Goal: Task Accomplishment & Management: Manage account settings

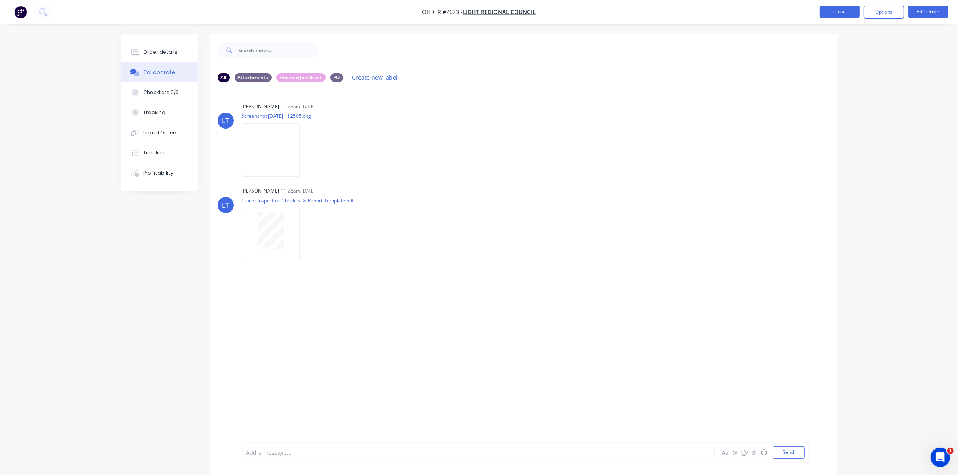
click at [847, 12] on button "Close" at bounding box center [839, 12] width 40 height 12
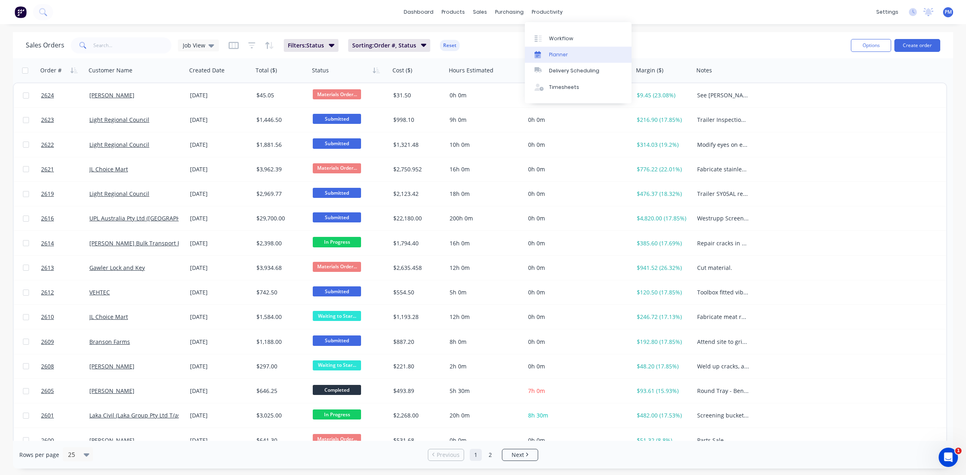
click at [554, 51] on div "Planner" at bounding box center [558, 54] width 19 height 7
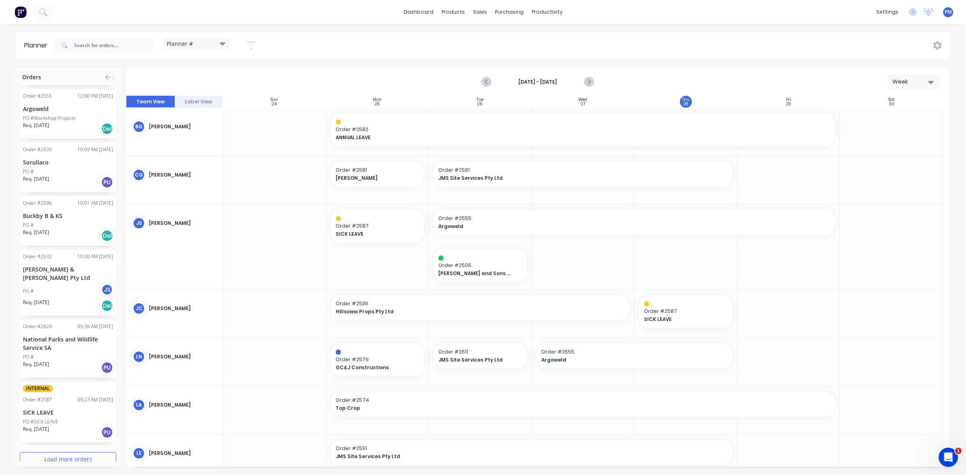
scroll to position [760, 0]
click at [60, 450] on button "Load more orders" at bounding box center [68, 457] width 97 height 14
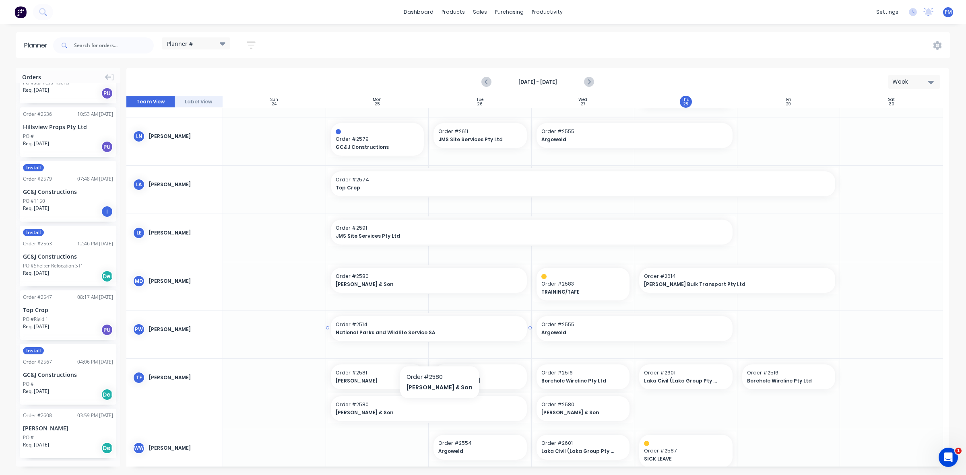
scroll to position [237, 0]
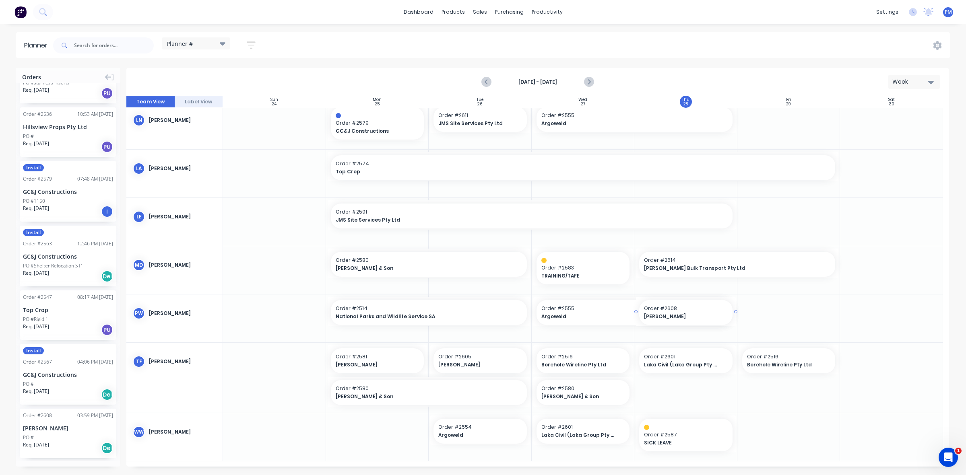
drag, startPoint x: 60, startPoint y: 391, endPoint x: 656, endPoint y: 338, distance: 597.8
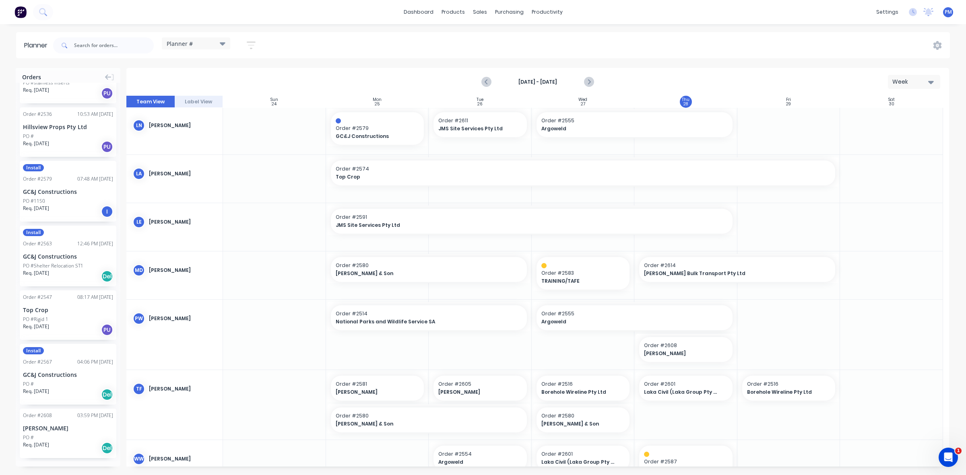
click at [553, 348] on div at bounding box center [582, 335] width 103 height 70
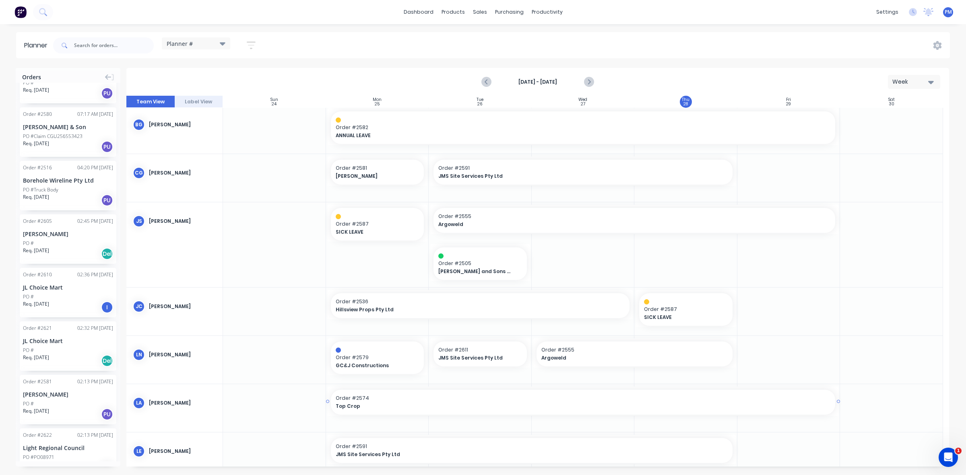
scroll to position [0, 0]
click at [73, 293] on div "PO #" at bounding box center [68, 296] width 90 height 7
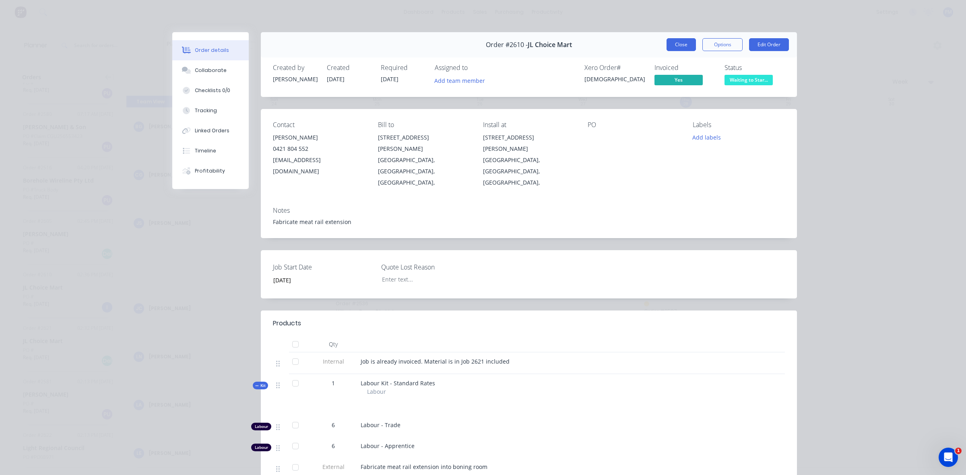
click at [676, 42] on button "Close" at bounding box center [680, 44] width 29 height 13
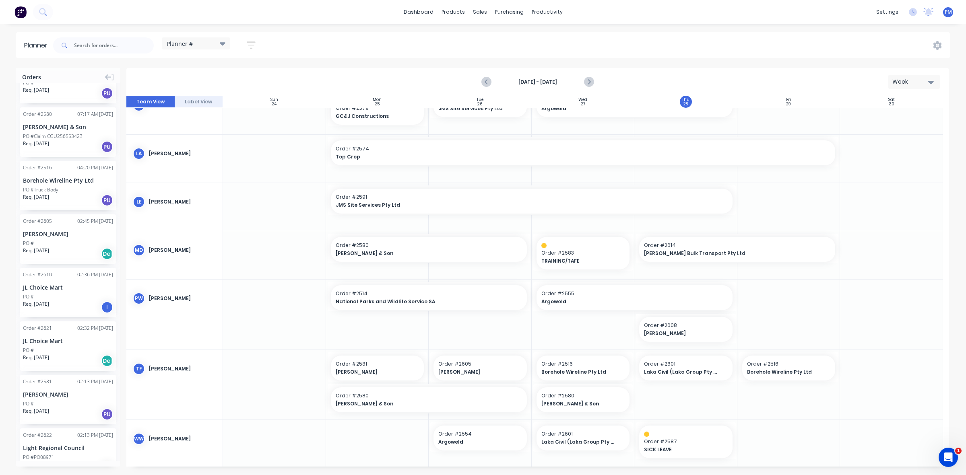
scroll to position [259, 0]
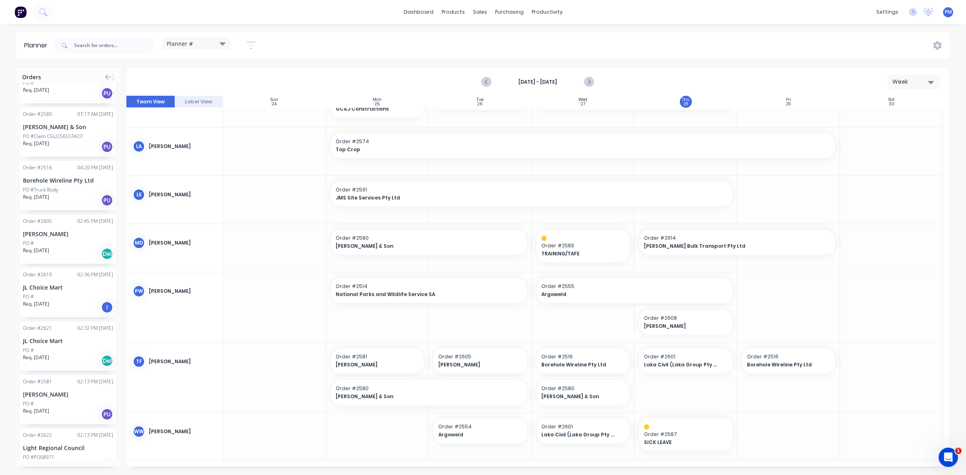
click at [58, 337] on div "JL Choice Mart" at bounding box center [68, 341] width 90 height 8
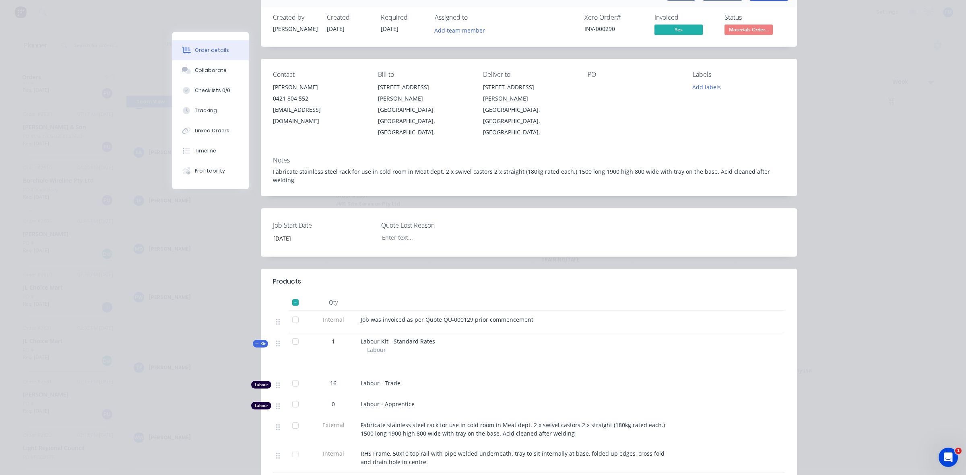
scroll to position [101, 0]
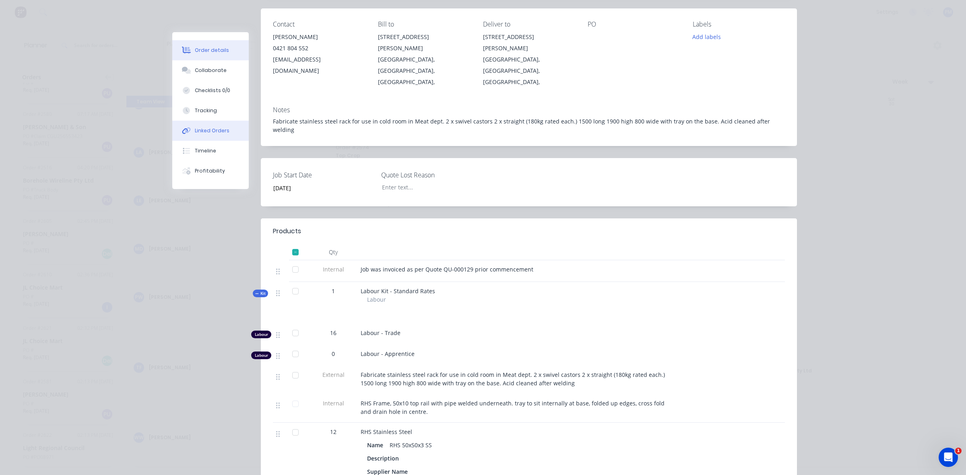
click at [219, 132] on div "Linked Orders" at bounding box center [212, 130] width 35 height 7
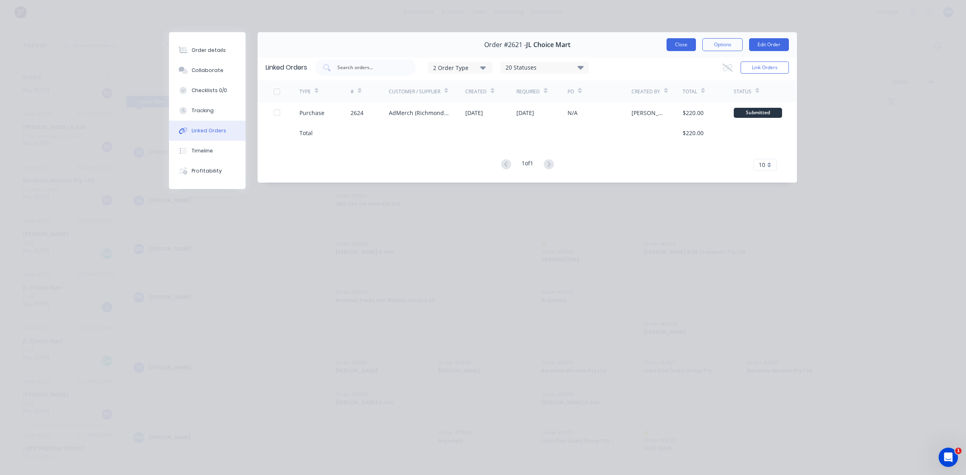
click at [675, 46] on button "Close" at bounding box center [680, 44] width 29 height 13
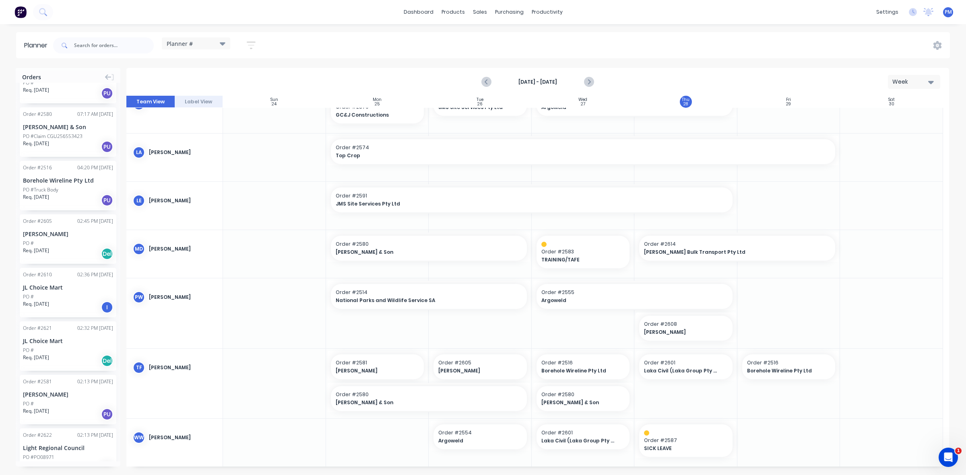
click at [56, 338] on div "JL Choice Mart" at bounding box center [68, 341] width 90 height 8
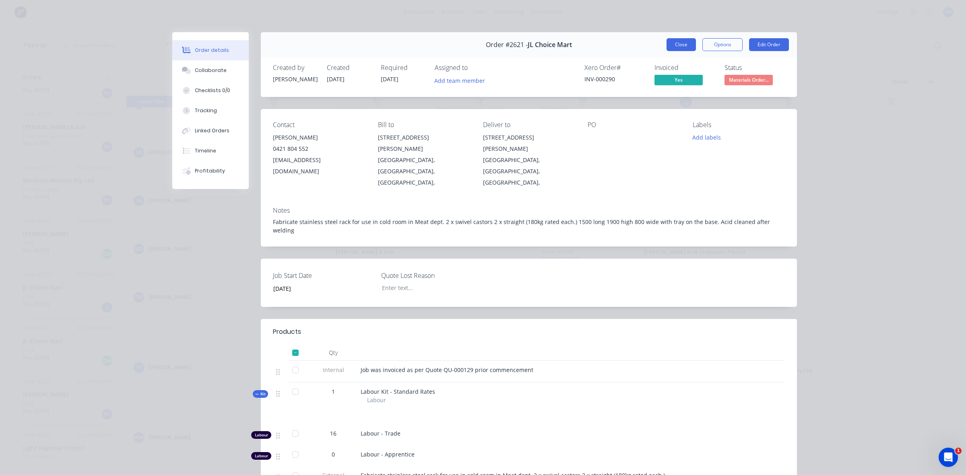
click at [682, 45] on button "Close" at bounding box center [680, 44] width 29 height 13
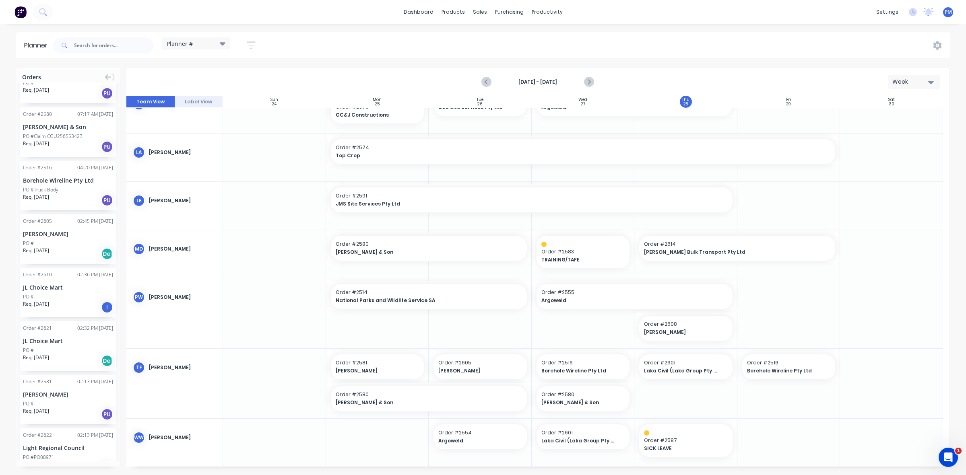
click at [55, 280] on div "Order # 2610 02:36 PM [DATE] JL Choice Mart PO # Req. [DATE] I" at bounding box center [68, 292] width 97 height 49
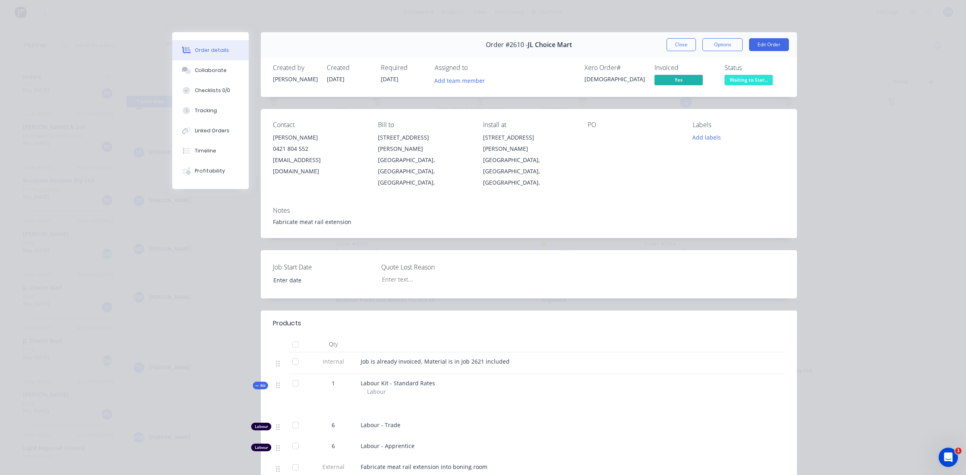
type input "[DATE]"
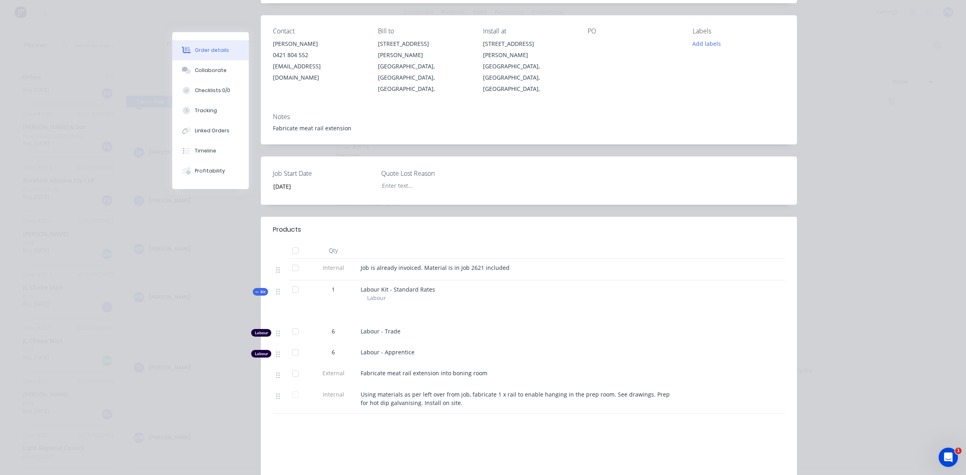
scroll to position [101, 0]
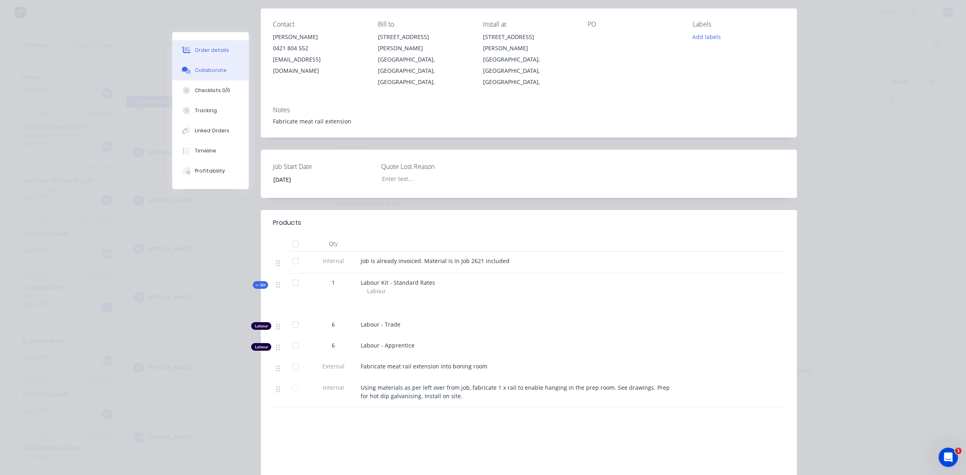
click at [198, 66] on button "Collaborate" at bounding box center [210, 70] width 76 height 20
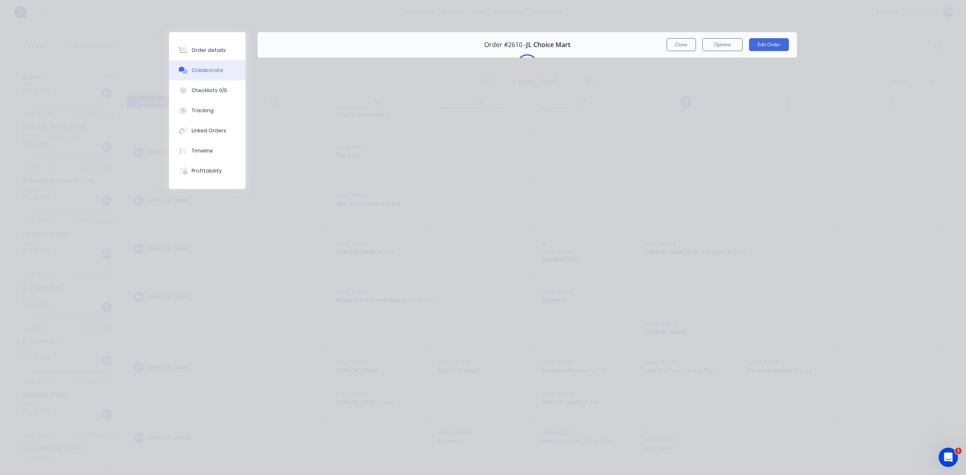
scroll to position [0, 0]
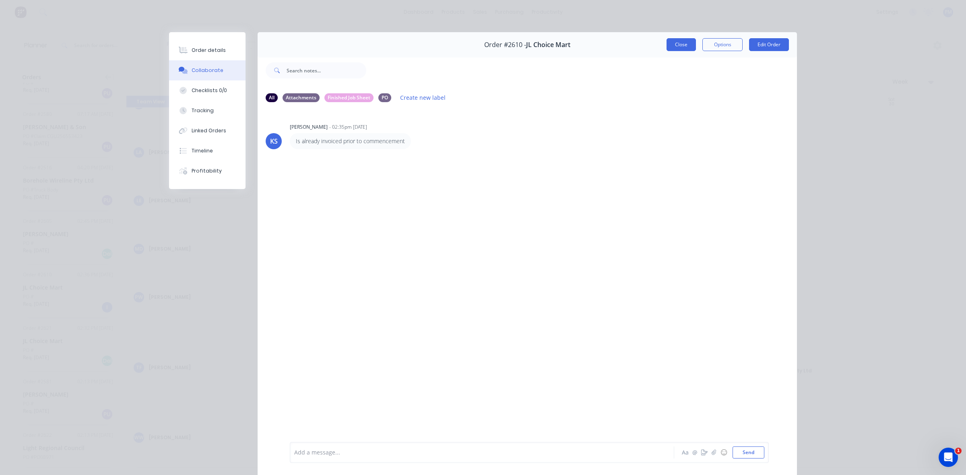
click at [676, 45] on button "Close" at bounding box center [680, 44] width 29 height 13
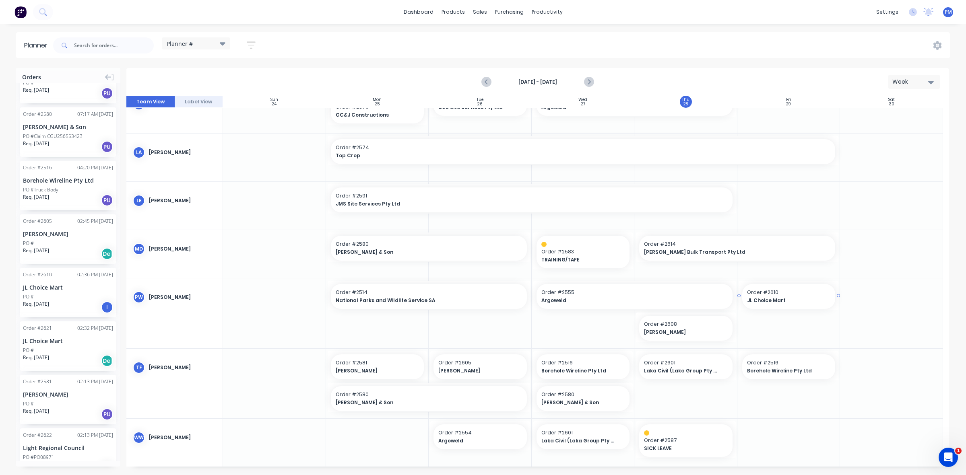
drag, startPoint x: 62, startPoint y: 282, endPoint x: 762, endPoint y: 321, distance: 700.3
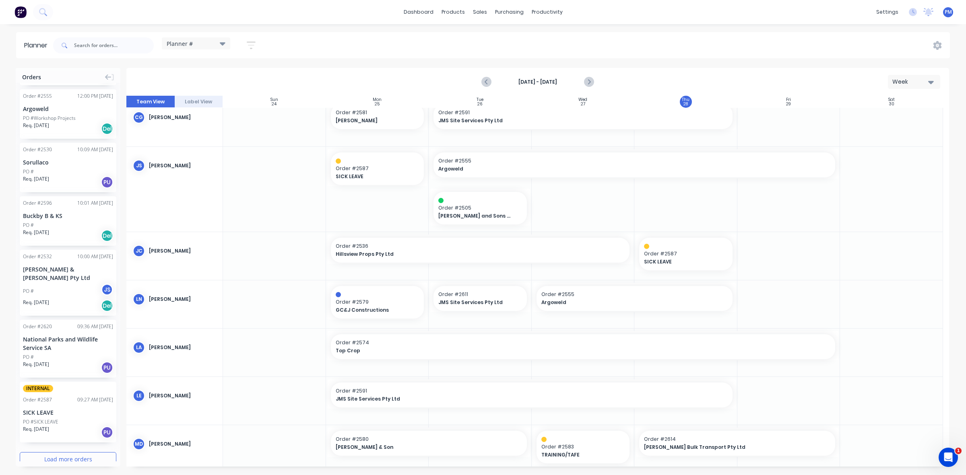
scroll to position [760, 0]
click at [56, 450] on button "Load more orders" at bounding box center [68, 457] width 97 height 14
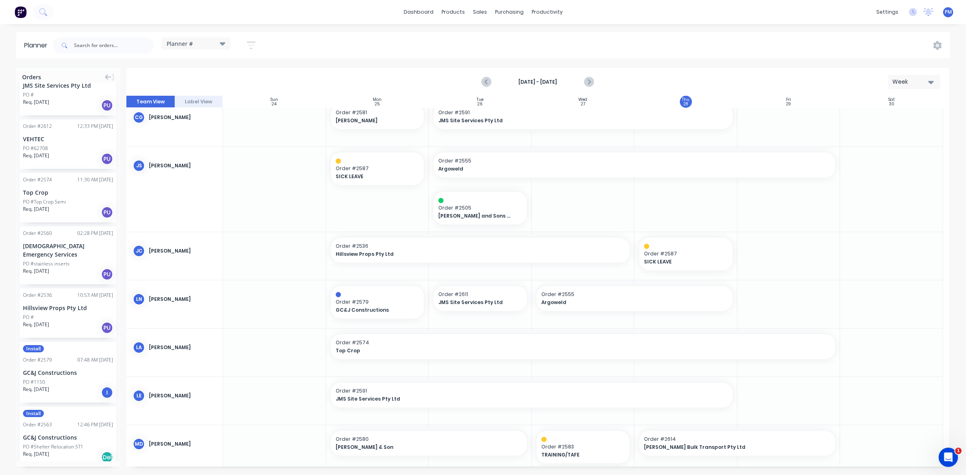
scroll to position [1765, 0]
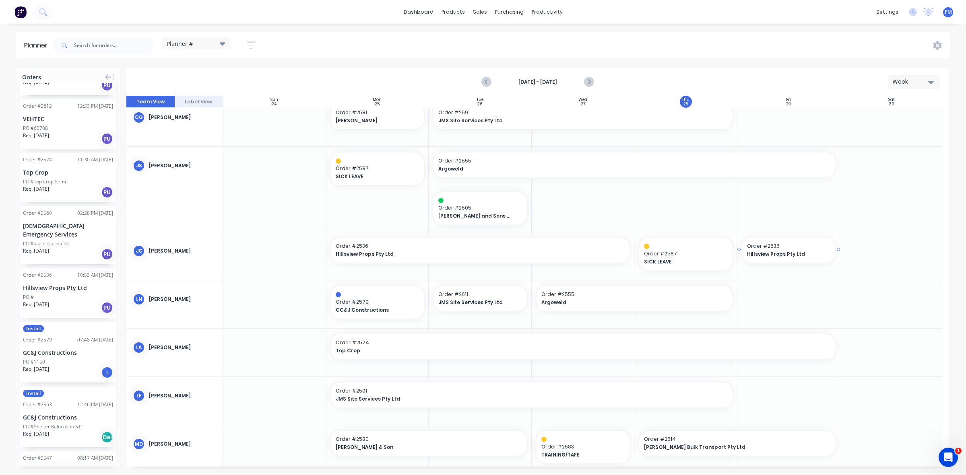
drag, startPoint x: 45, startPoint y: 262, endPoint x: 754, endPoint y: 255, distance: 709.7
drag, startPoint x: 731, startPoint y: 392, endPoint x: 762, endPoint y: 390, distance: 31.0
drag, startPoint x: 732, startPoint y: 296, endPoint x: 772, endPoint y: 296, distance: 39.4
click at [877, 304] on div at bounding box center [891, 304] width 103 height 48
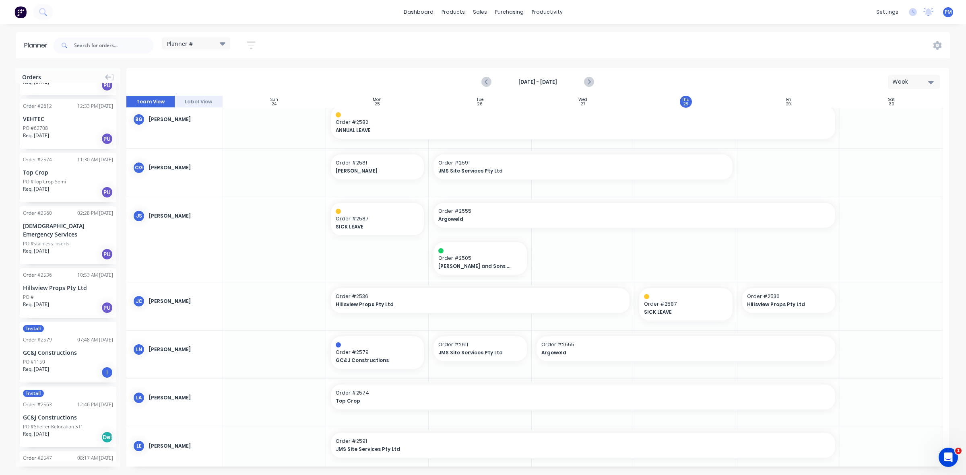
scroll to position [0, 0]
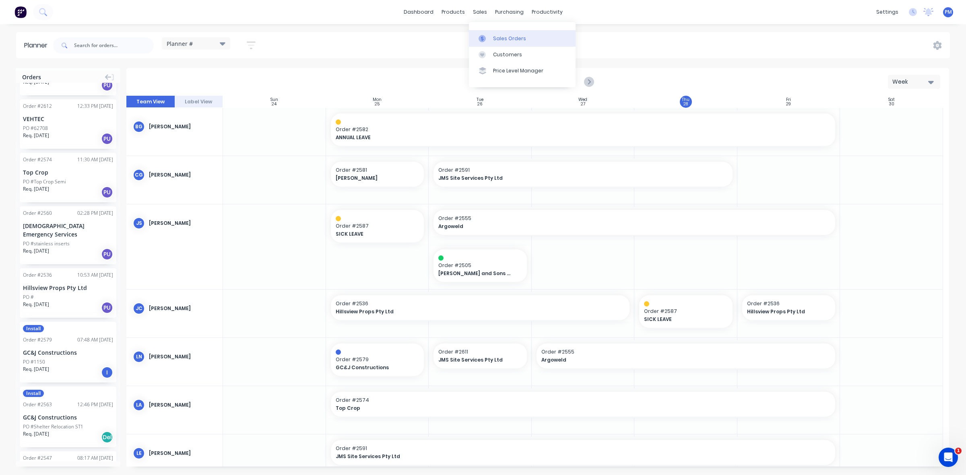
click at [495, 37] on div "Sales Orders" at bounding box center [509, 38] width 33 height 7
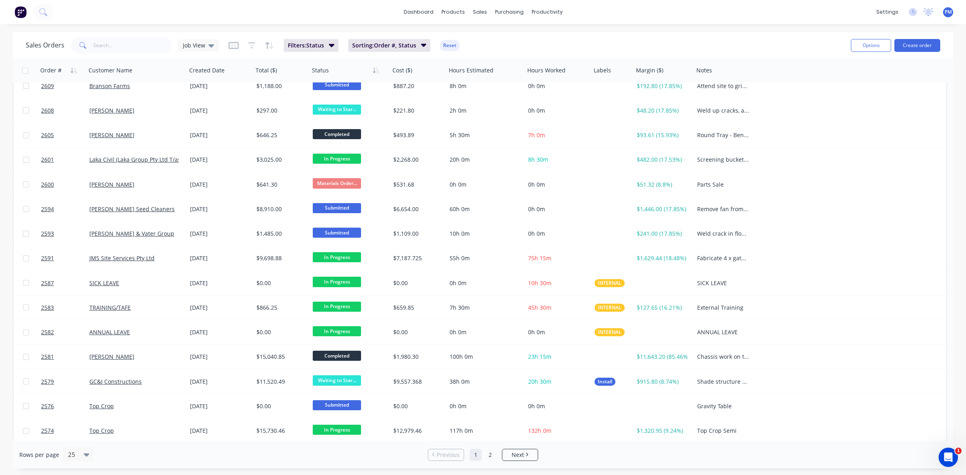
scroll to position [257, 0]
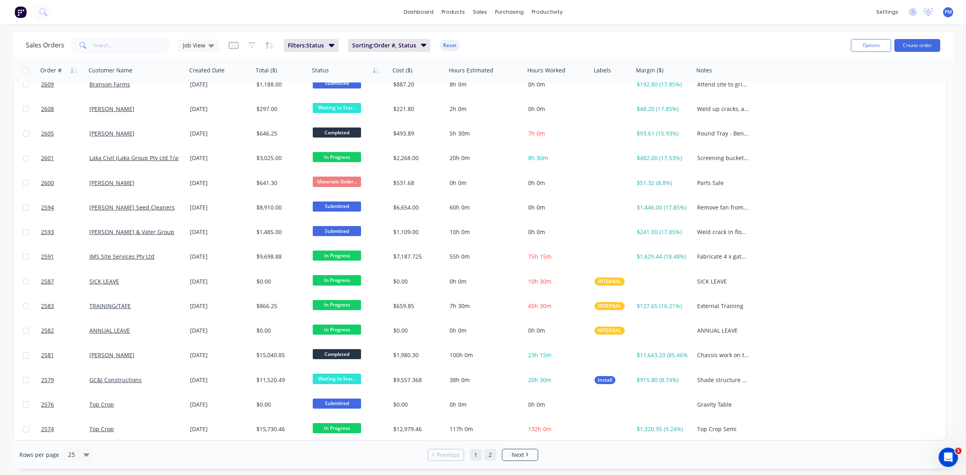
click at [488, 453] on link "2" at bounding box center [490, 455] width 12 height 12
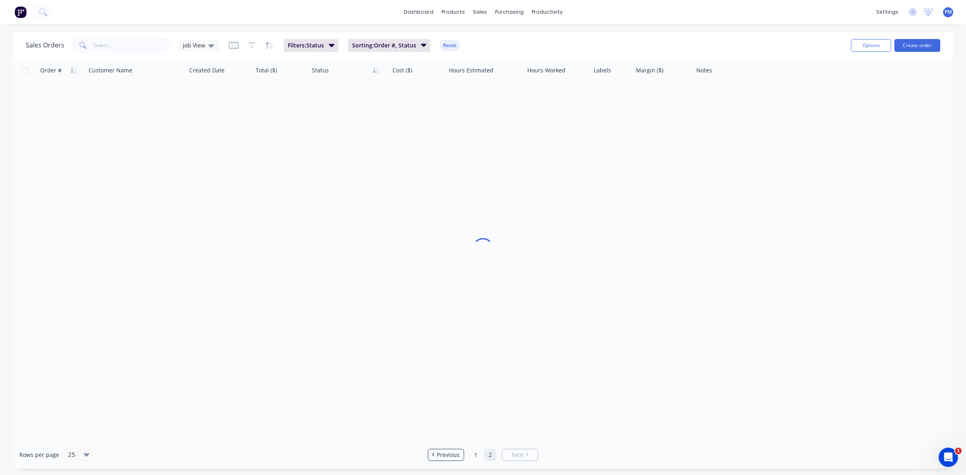
scroll to position [0, 0]
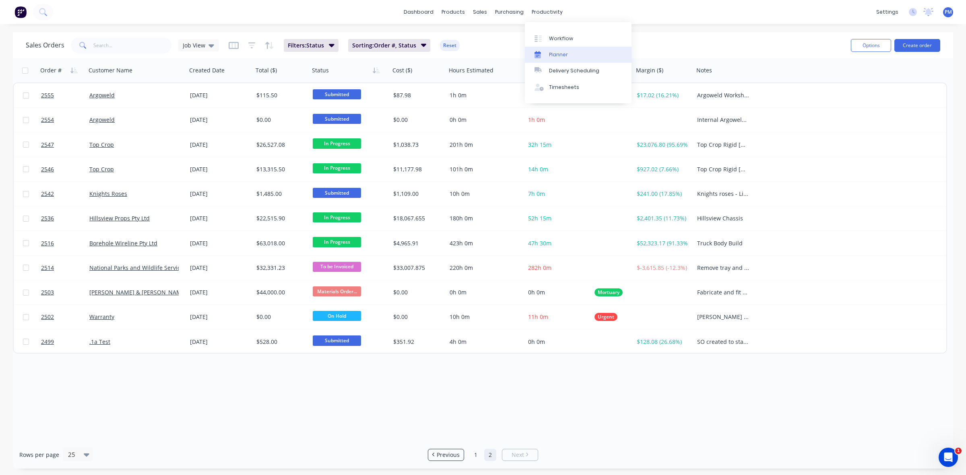
click at [555, 54] on div "Planner" at bounding box center [558, 54] width 19 height 7
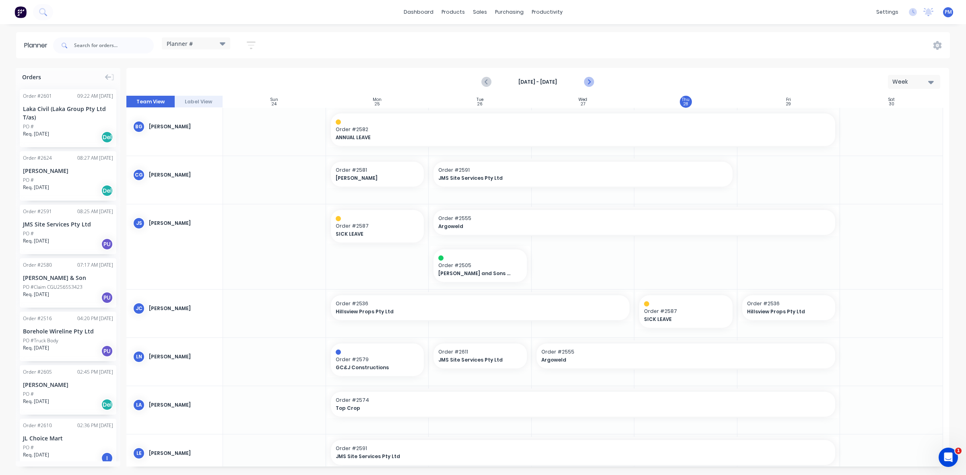
click at [587, 82] on icon "Next page" at bounding box center [588, 82] width 10 height 10
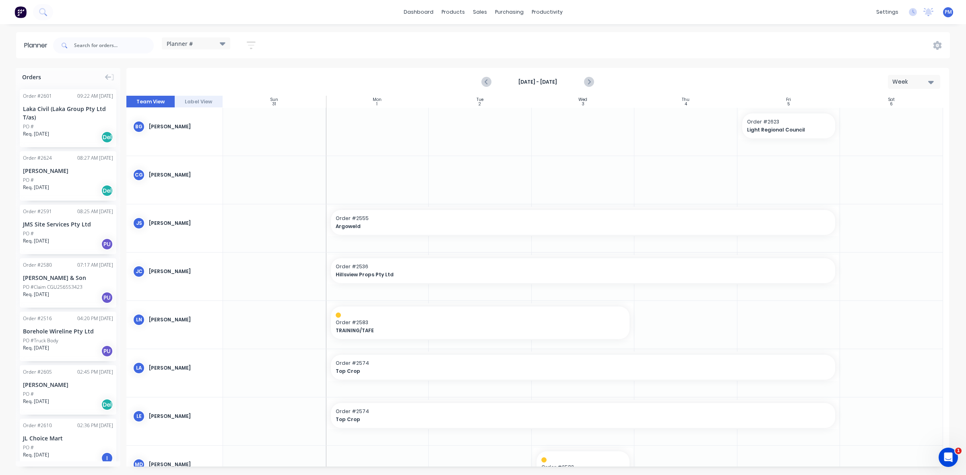
click at [68, 118] on div "Laka Civil (Laka Group Pty Ltd T/as)" at bounding box center [68, 113] width 90 height 17
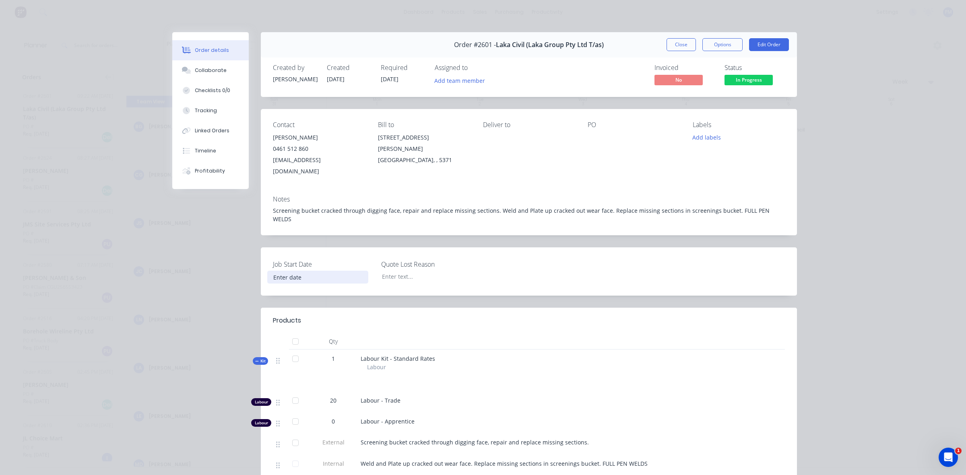
click at [280, 271] on input at bounding box center [318, 277] width 100 height 12
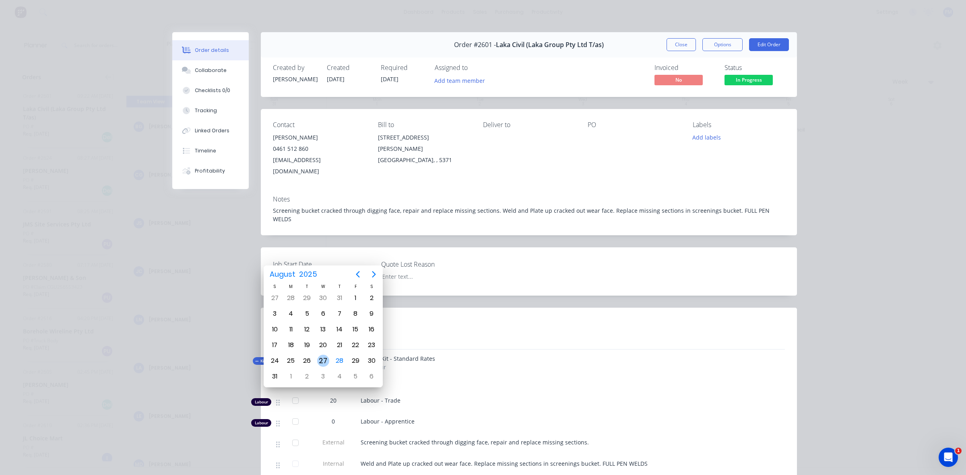
click at [324, 358] on div "27" at bounding box center [323, 361] width 12 height 12
type input "[DATE]"
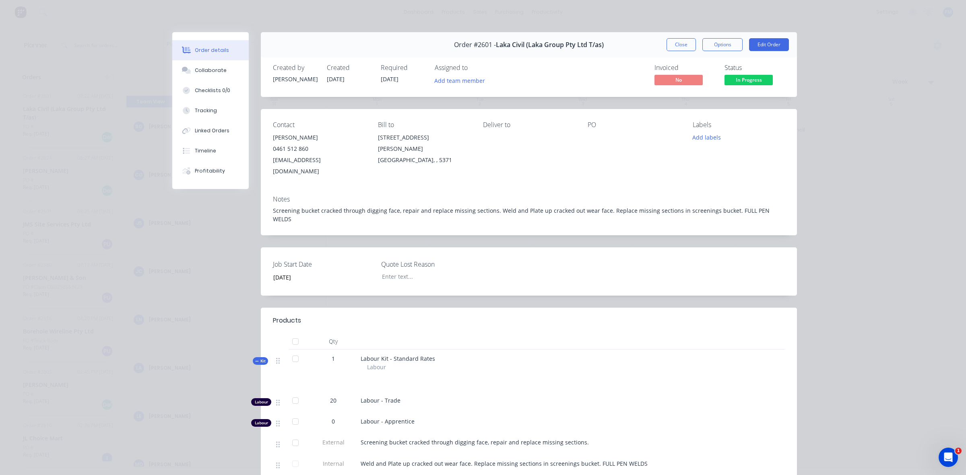
click at [392, 79] on span "[DATE]" at bounding box center [390, 79] width 18 height 8
click at [391, 79] on span "[DATE]" at bounding box center [390, 79] width 18 height 8
click at [678, 44] on button "Close" at bounding box center [680, 44] width 29 height 13
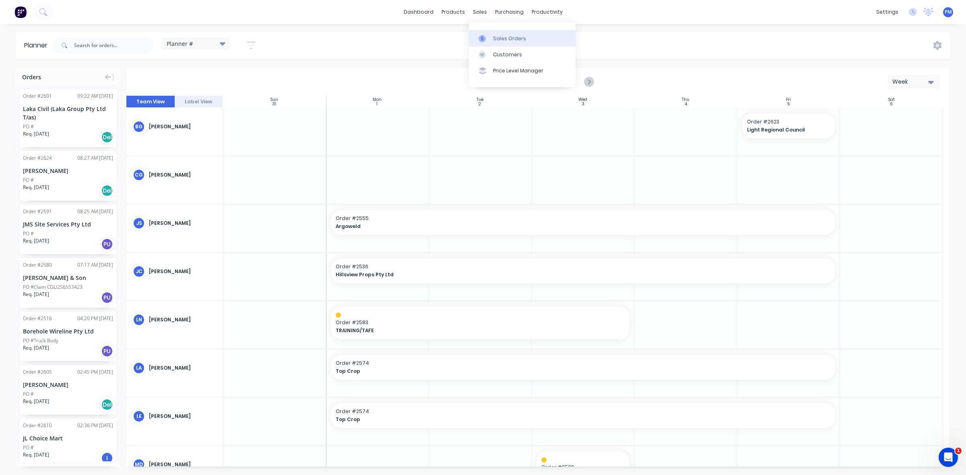
click at [506, 39] on div "Sales Orders" at bounding box center [509, 38] width 33 height 7
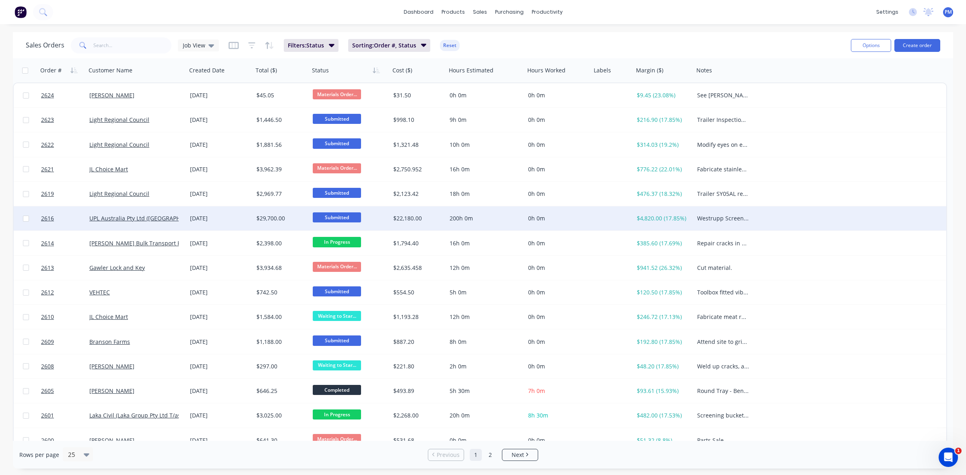
click at [243, 220] on div "[DATE]" at bounding box center [220, 218] width 60 height 8
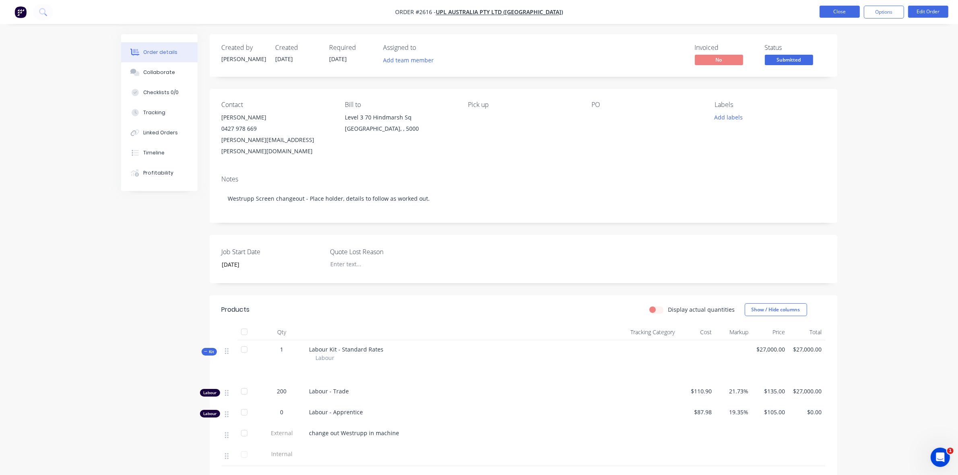
click at [853, 13] on button "Close" at bounding box center [839, 12] width 40 height 12
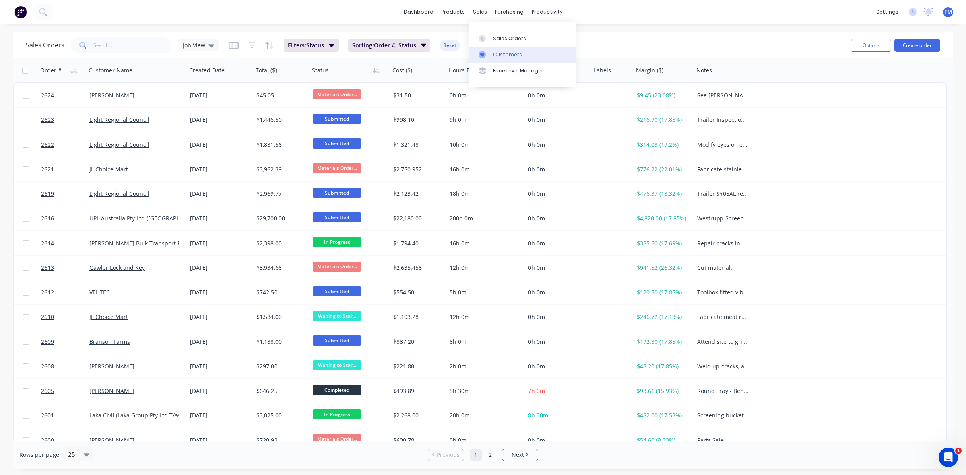
click at [500, 53] on div "Customers" at bounding box center [507, 54] width 29 height 7
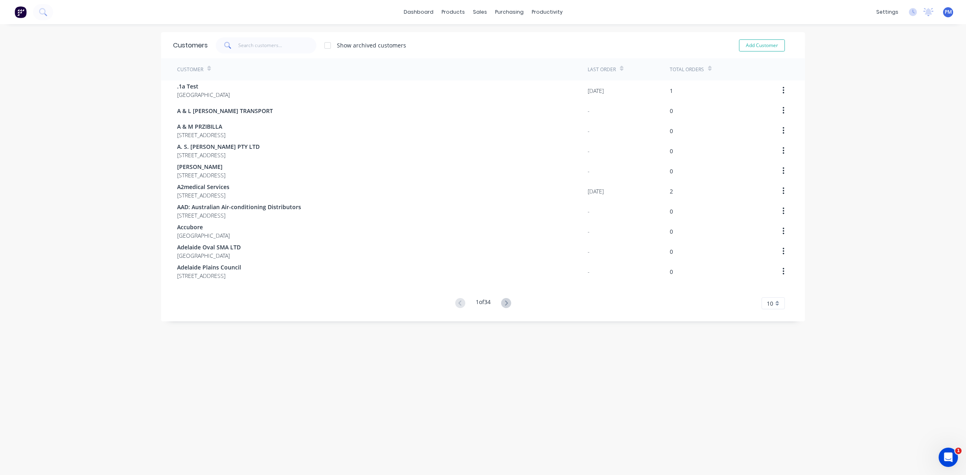
click at [111, 9] on div "dashboard products sales purchasing productivity dashboard products Product Cat…" at bounding box center [483, 12] width 966 height 24
click at [90, 13] on div "dashboard products sales purchasing productivity dashboard products Product Cat…" at bounding box center [483, 12] width 966 height 24
click at [43, 10] on icon at bounding box center [43, 12] width 8 height 8
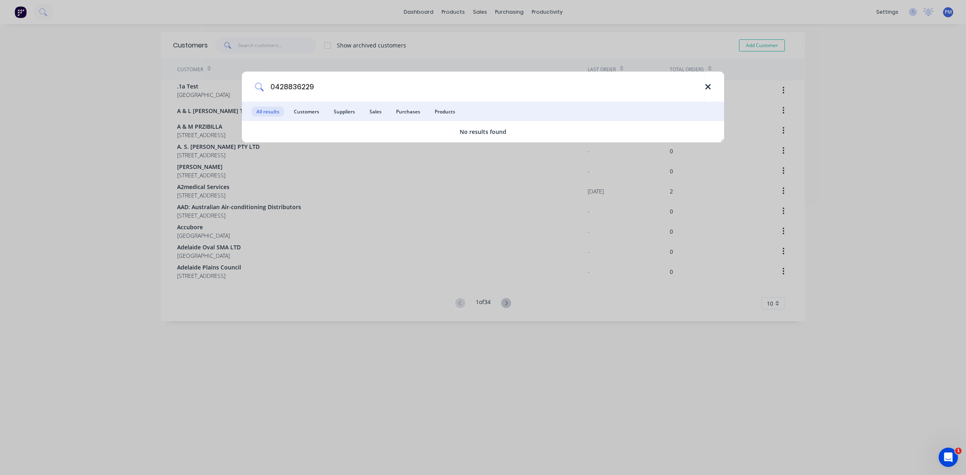
type input "0428836229"
click at [705, 88] on icon at bounding box center [707, 86] width 6 height 9
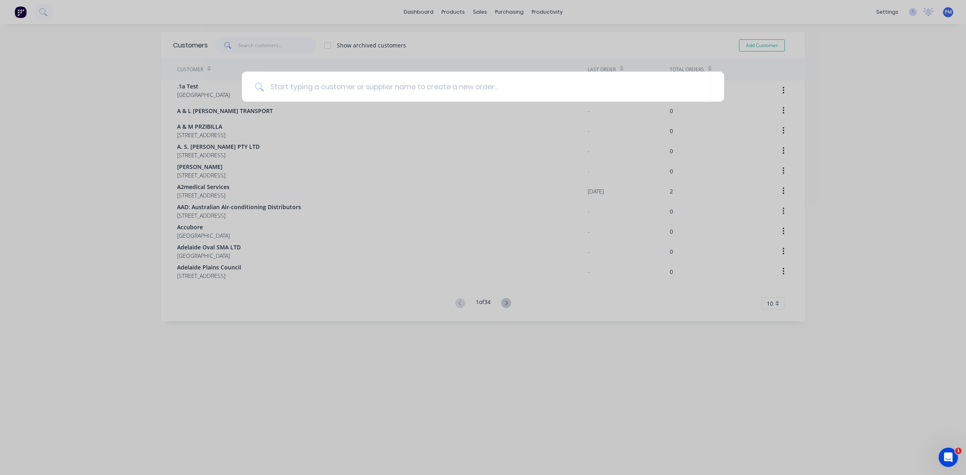
click at [93, 81] on div at bounding box center [483, 237] width 966 height 475
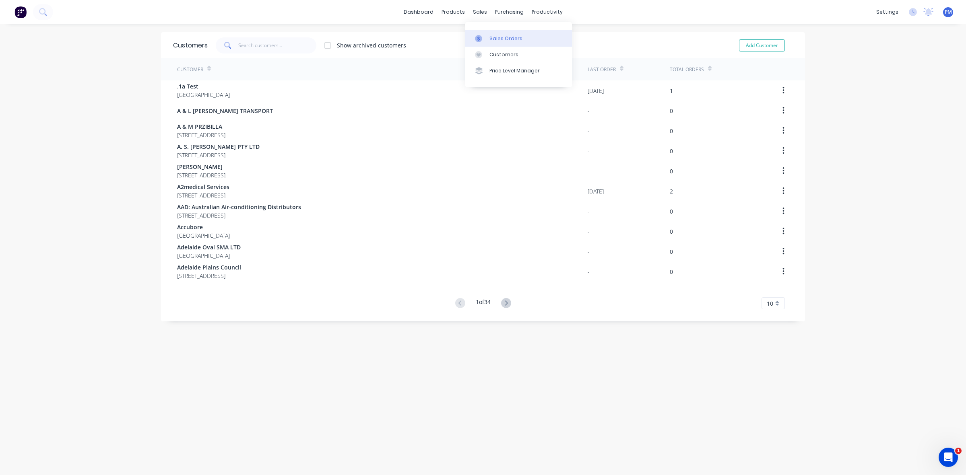
click at [500, 37] on div "Sales Orders" at bounding box center [505, 38] width 33 height 7
